Goal: Check status

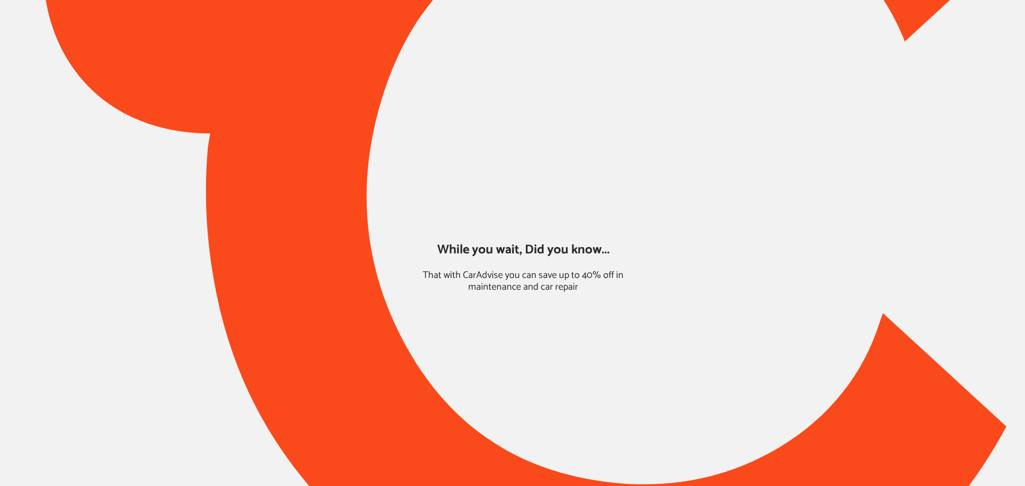
type input "*****"
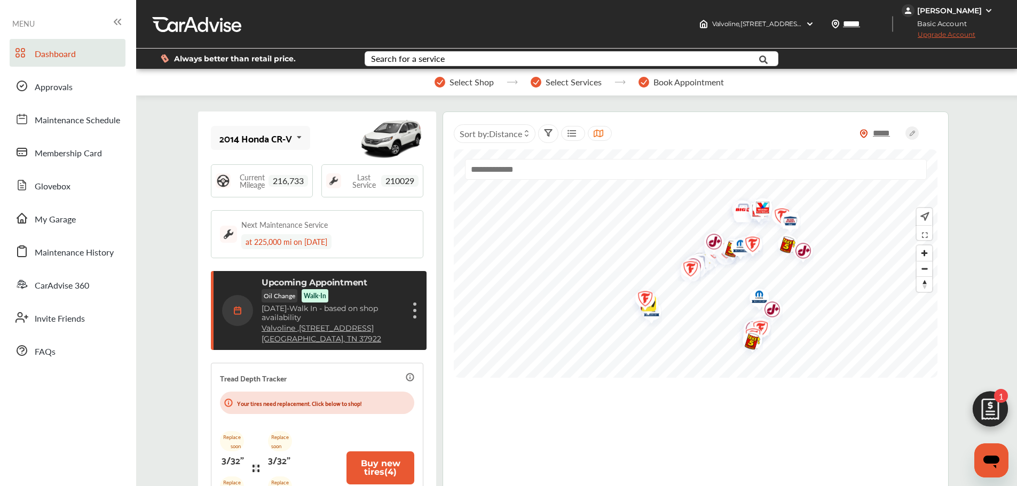
click at [363, 293] on div "Upcoming Appointment Oil Change Walk-In [DATE] - Walk In - based on shop availa…" at bounding box center [332, 311] width 141 height 66
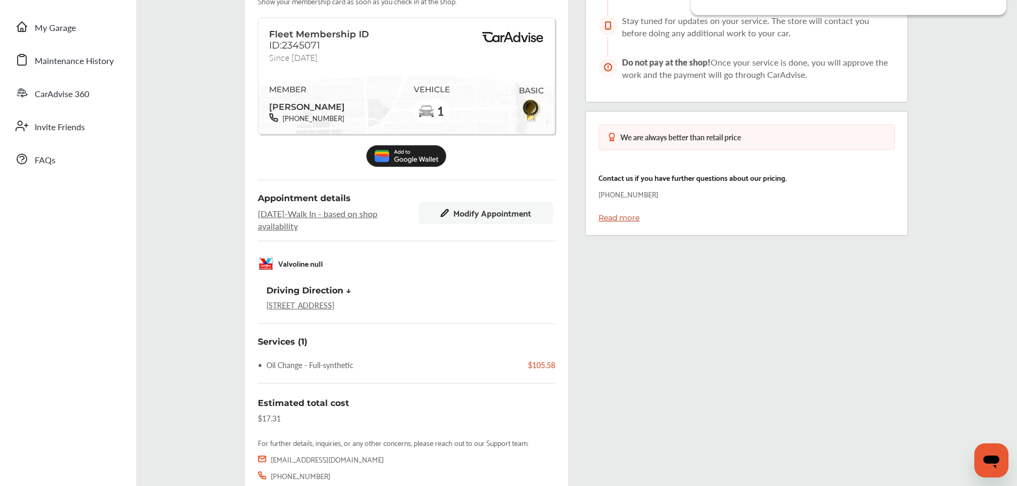
scroll to position [214, 0]
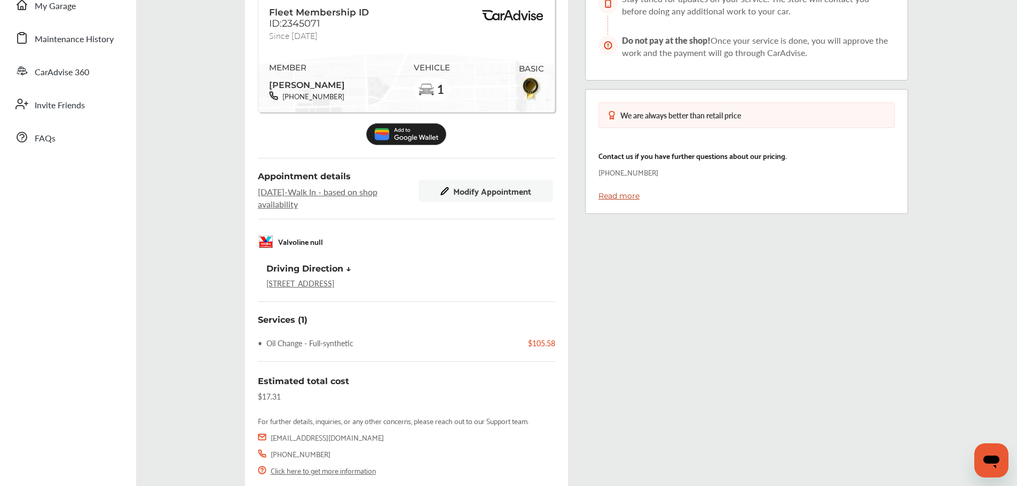
click at [431, 291] on div "Booking Detail Membership See more Show your membership card as soon as you che…" at bounding box center [406, 216] width 323 height 619
copy link "[STREET_ADDRESS]"
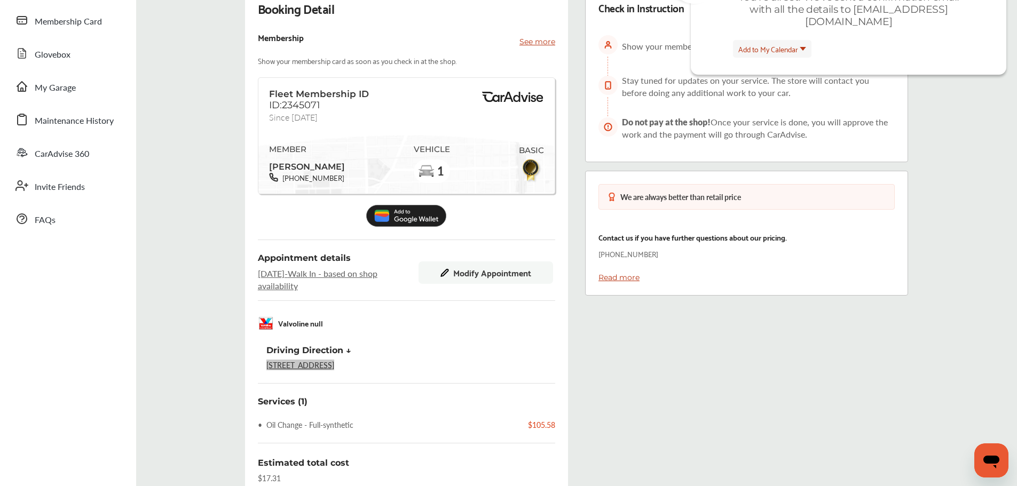
scroll to position [0, 0]
